Goal: Use online tool/utility

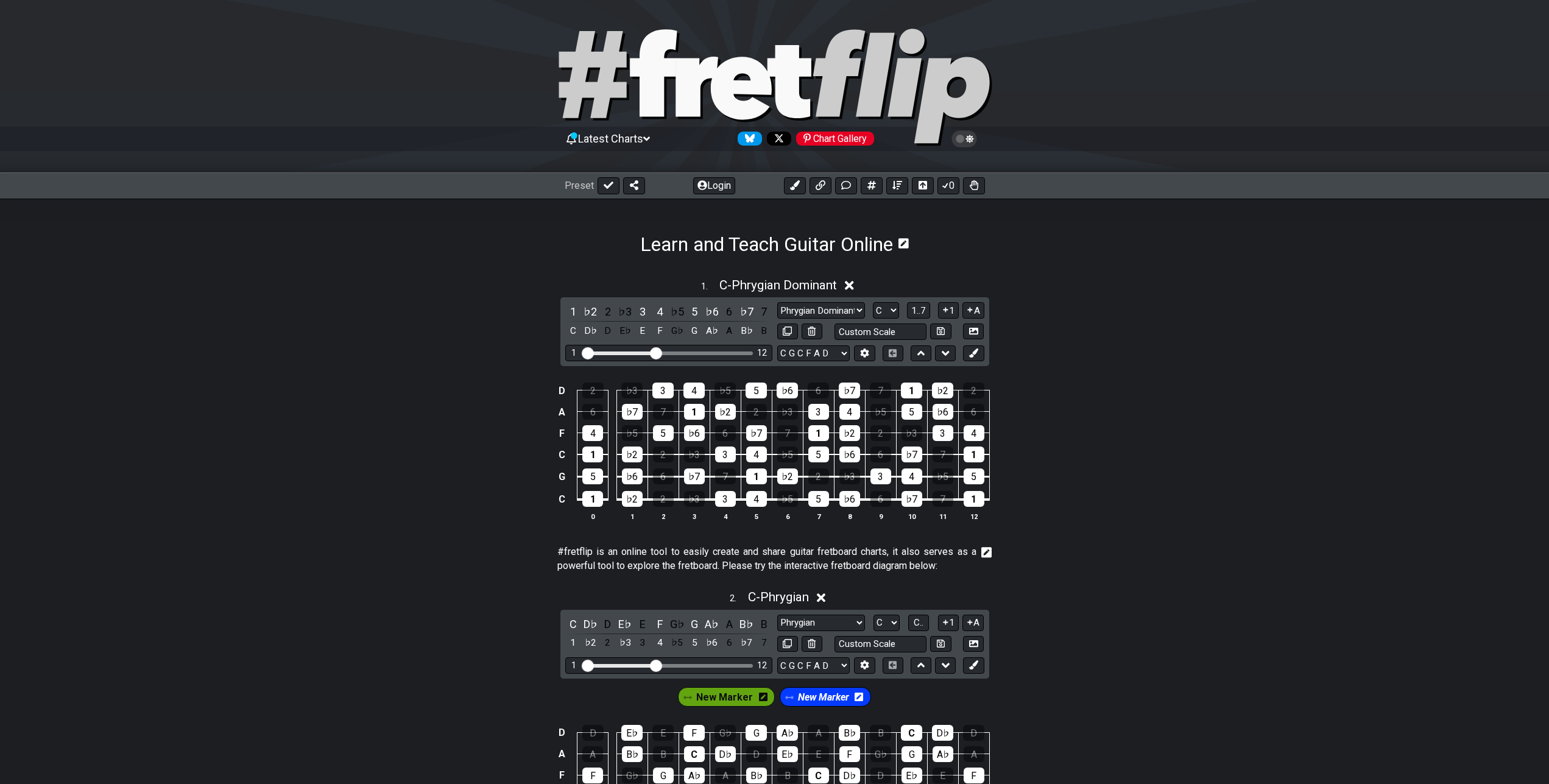
select select "Phrygian Dominant"
select select "C G C F A D"
select select "Phrygian"
select select "C"
select select "C G C F A D"
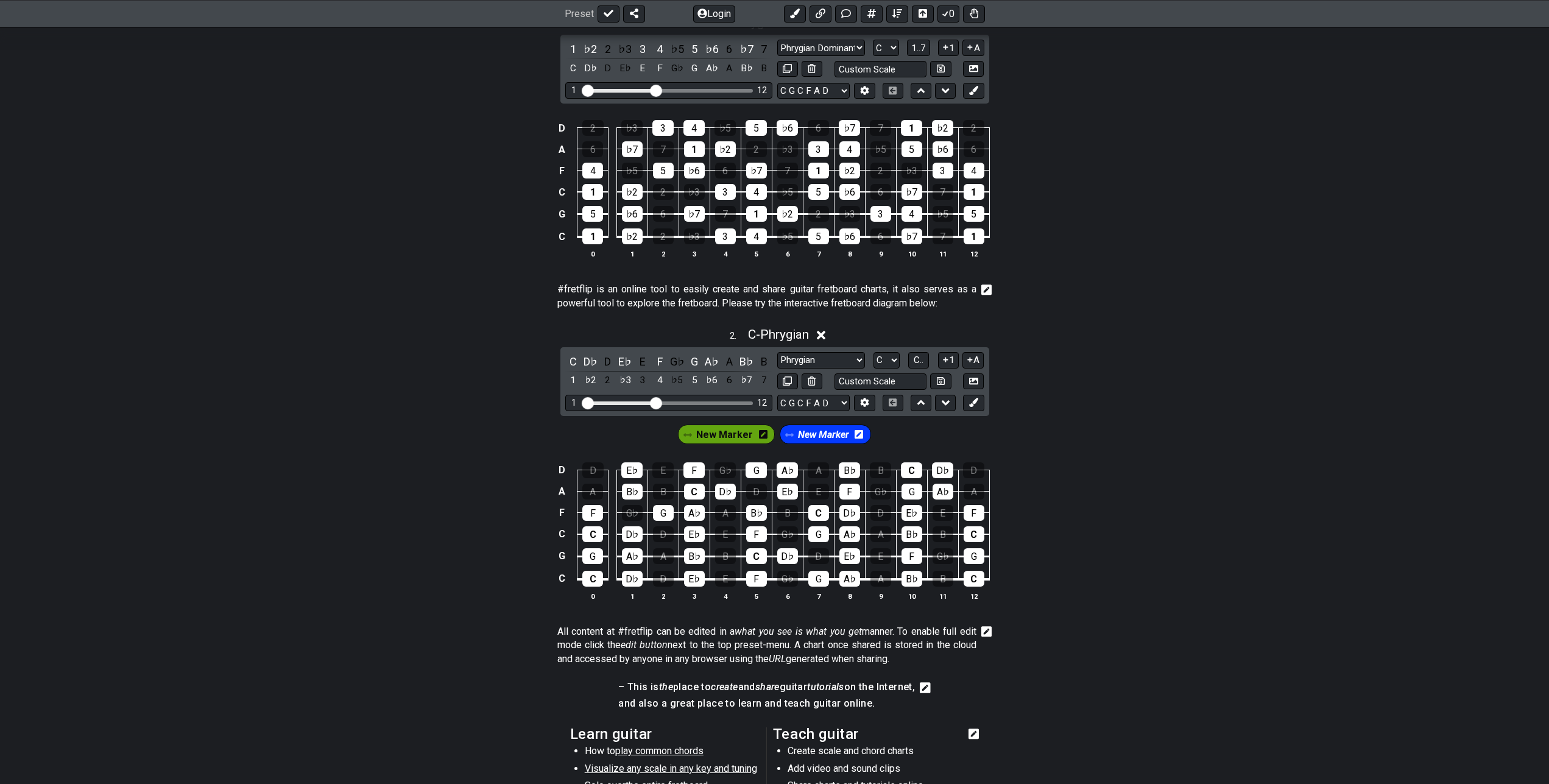
scroll to position [310, 0]
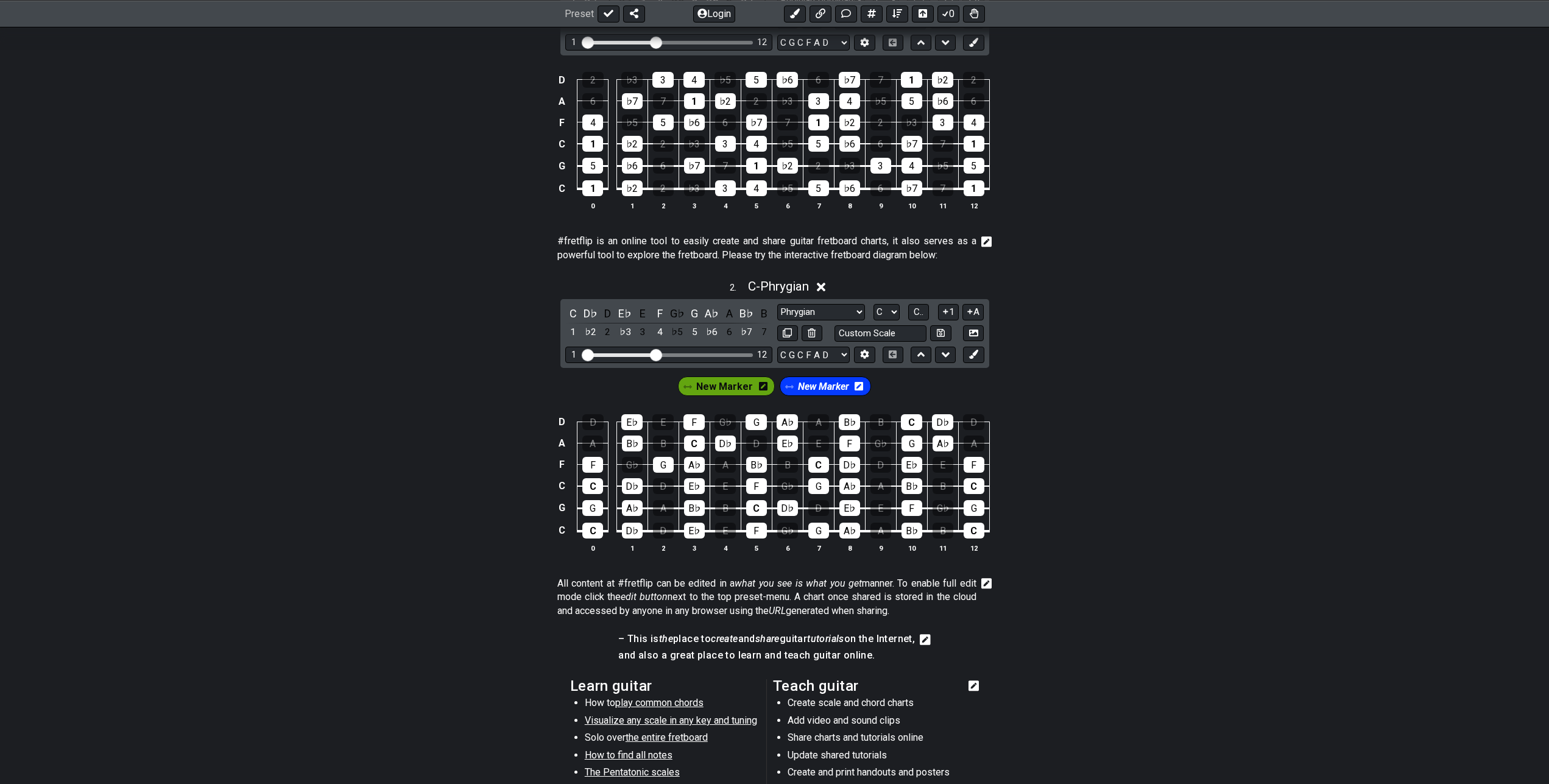
click at [805, 384] on span "New Marker" at bounding box center [823, 386] width 51 height 18
click at [790, 390] on icon at bounding box center [787, 386] width 8 height 8
click at [807, 390] on span "New Marker" at bounding box center [823, 386] width 57 height 18
click at [592, 332] on div "♭2" at bounding box center [590, 332] width 16 height 16
click at [734, 383] on span "New Marker" at bounding box center [724, 386] width 57 height 18
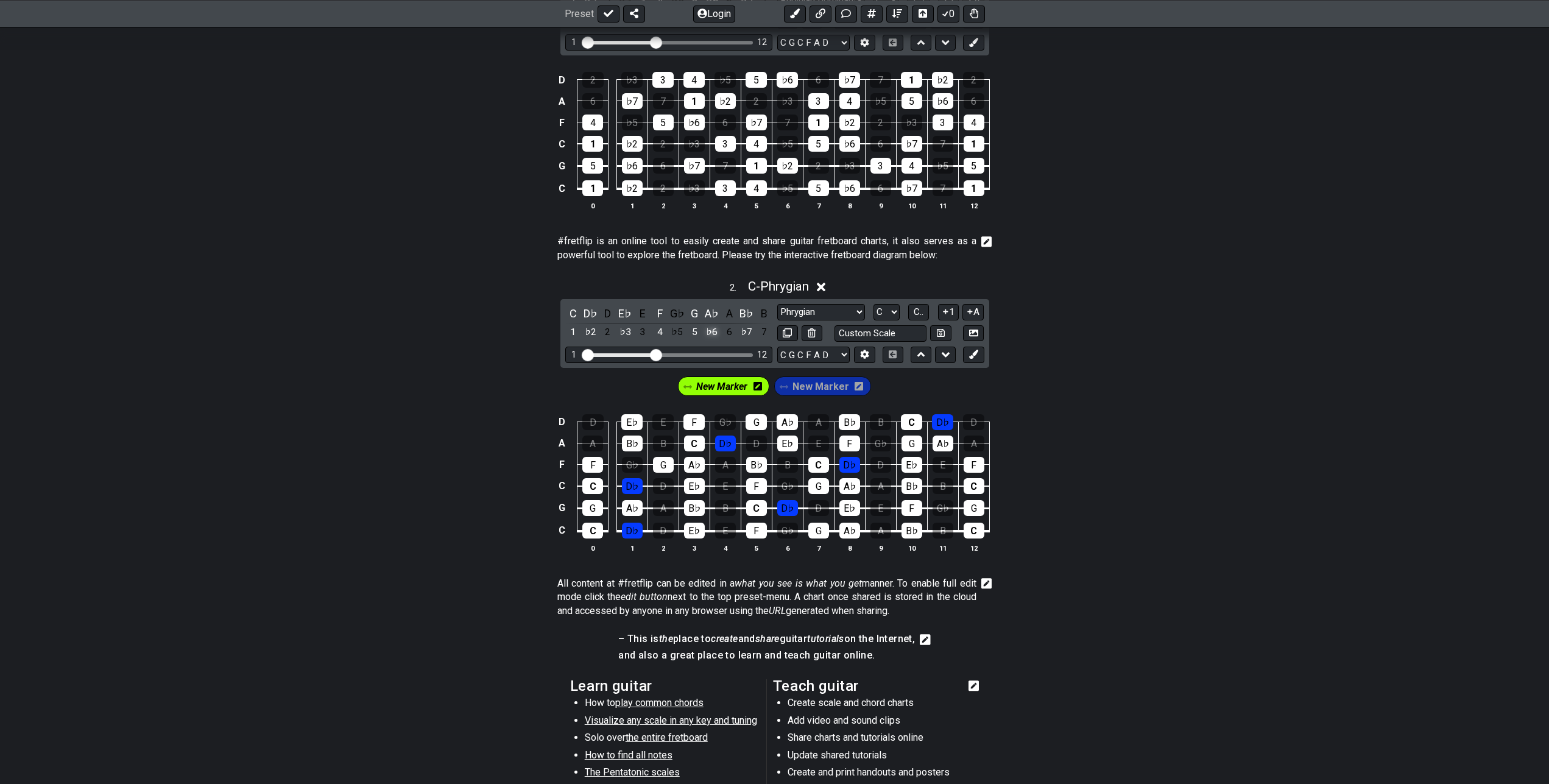
click at [712, 334] on div "♭6" at bounding box center [712, 332] width 16 height 16
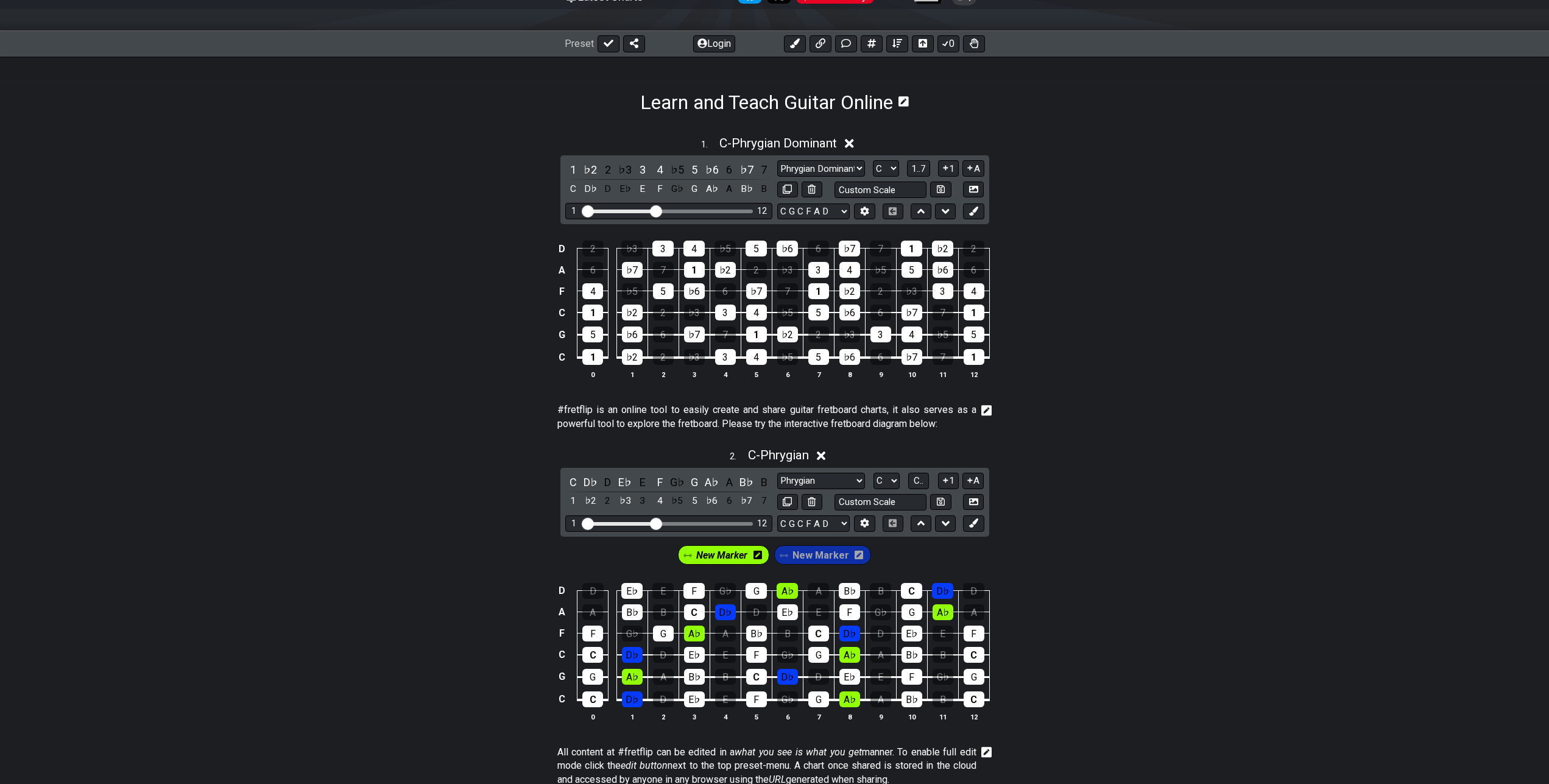
scroll to position [124, 0]
